Goal: Information Seeking & Learning: Learn about a topic

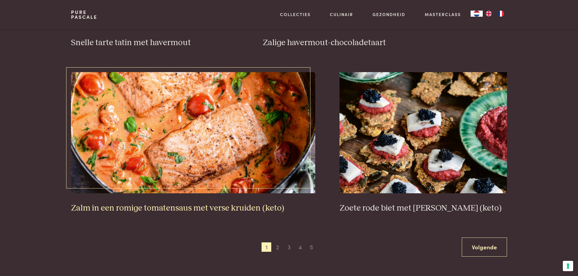
scroll to position [1062, 0]
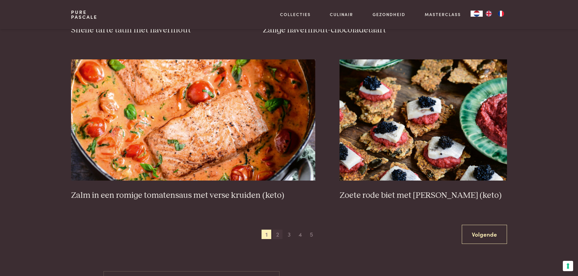
click at [278, 235] on span "2" at bounding box center [278, 235] width 10 height 10
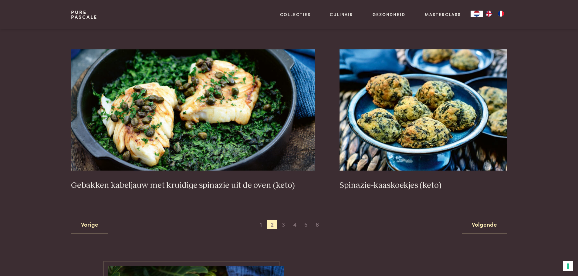
scroll to position [1080, 0]
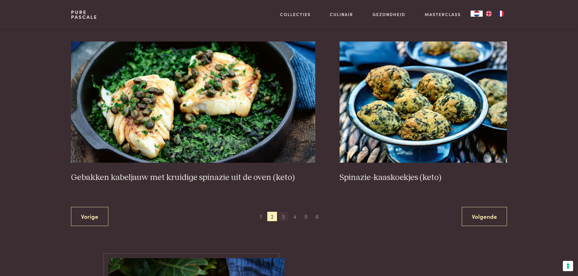
click at [283, 217] on span "3" at bounding box center [284, 217] width 10 height 10
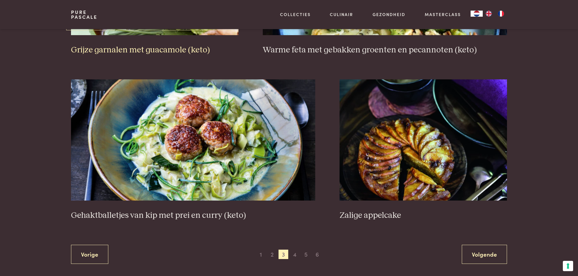
scroll to position [1110, 0]
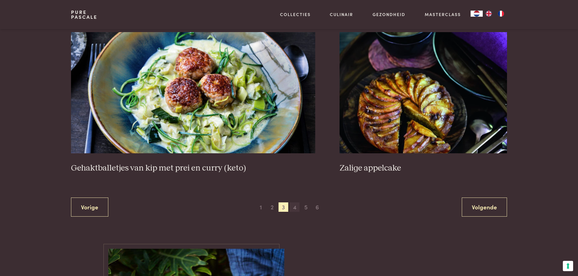
click at [296, 210] on span "4" at bounding box center [295, 208] width 10 height 10
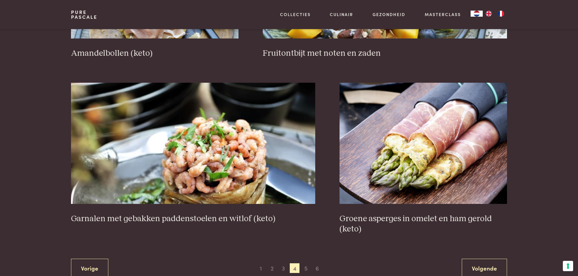
scroll to position [1080, 0]
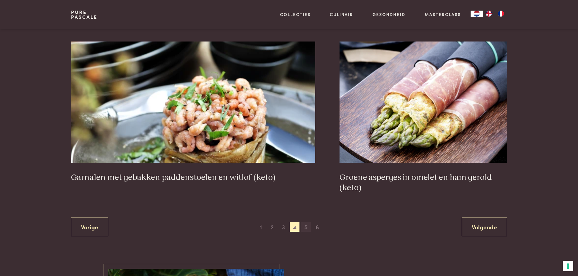
click at [305, 229] on span "5" at bounding box center [306, 227] width 10 height 10
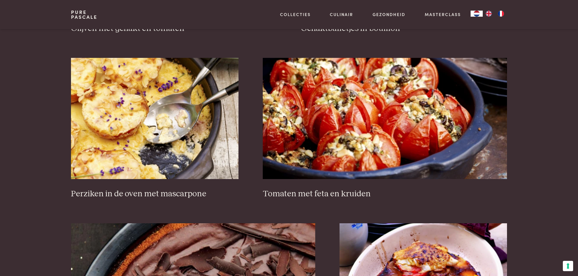
scroll to position [1080, 0]
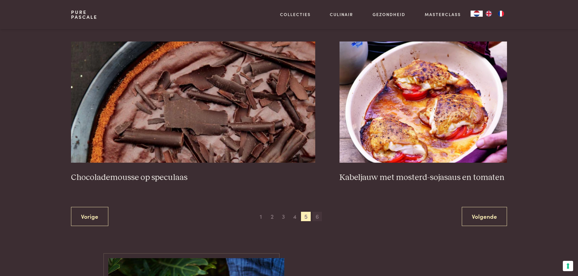
click at [316, 216] on span "6" at bounding box center [318, 217] width 10 height 10
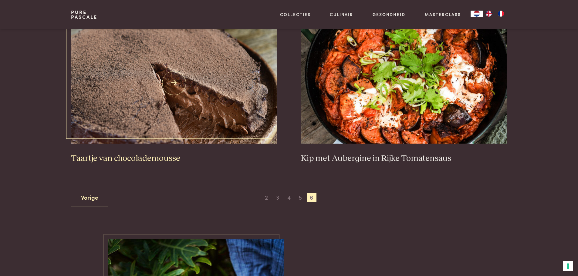
scroll to position [261, 0]
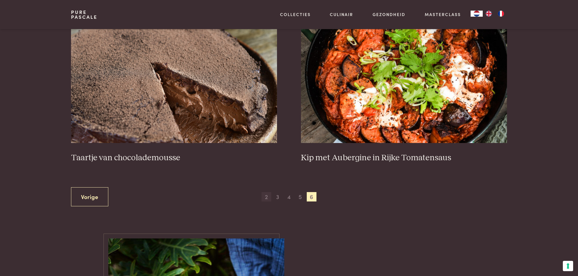
click at [267, 199] on span "2" at bounding box center [267, 197] width 10 height 10
click at [266, 198] on span "2" at bounding box center [267, 197] width 10 height 10
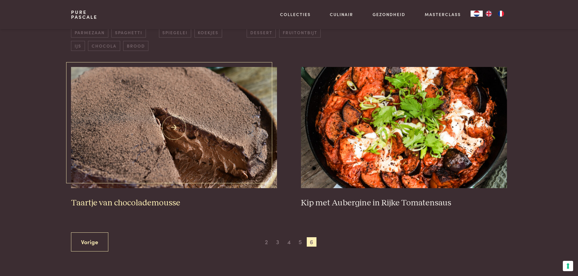
scroll to position [382, 0]
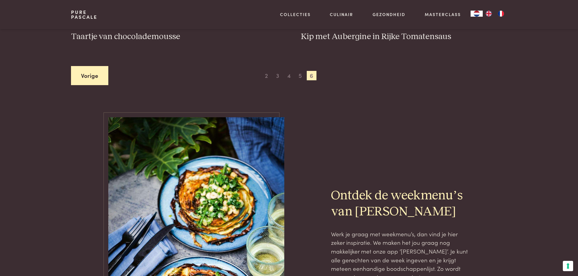
click at [85, 76] on link "Vorige" at bounding box center [89, 75] width 37 height 19
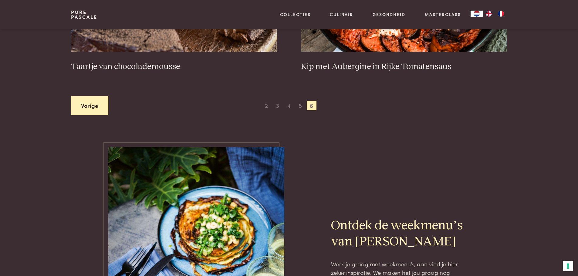
click at [87, 100] on link "Vorige" at bounding box center [89, 105] width 37 height 19
